Goal: Navigation & Orientation: Go to known website

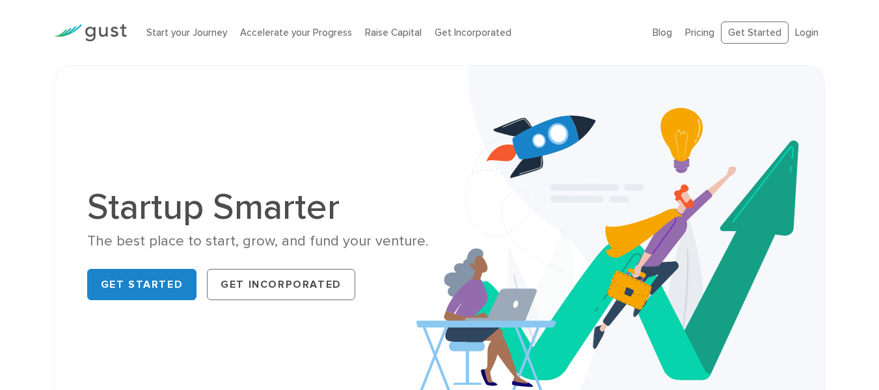
click at [796, 31] on li "Login" at bounding box center [807, 32] width 23 height 15
click at [744, 41] on link "Get Started" at bounding box center [755, 32] width 68 height 23
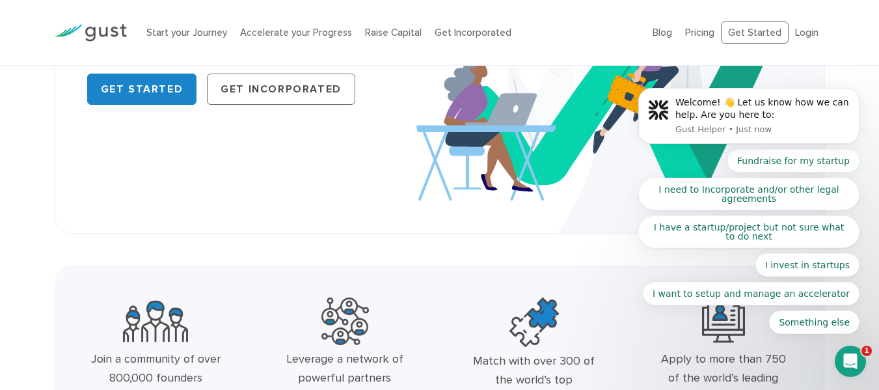
click at [773, 35] on body "Welcome! 👋 Let us know how we can help. Are you here to: Gust Helper • Just now…" at bounding box center [749, 119] width 250 height 461
click at [760, 36] on body "Welcome! 👋 Let us know how we can help. Are you here to: Gust Helper • Just now…" at bounding box center [749, 119] width 250 height 461
click at [796, 31] on body "Welcome! 👋 Let us know how we can help. Are you here to: Gust Helper • Just now…" at bounding box center [749, 119] width 250 height 461
click at [755, 33] on body "Welcome! 👋 Let us know how we can help. Are you here to: Gust Helper • Just now…" at bounding box center [749, 119] width 250 height 461
